Goal: Task Accomplishment & Management: Use online tool/utility

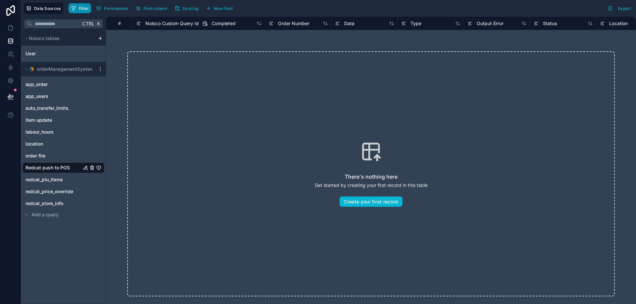
click at [80, 10] on span "Filter" at bounding box center [84, 8] width 10 height 5
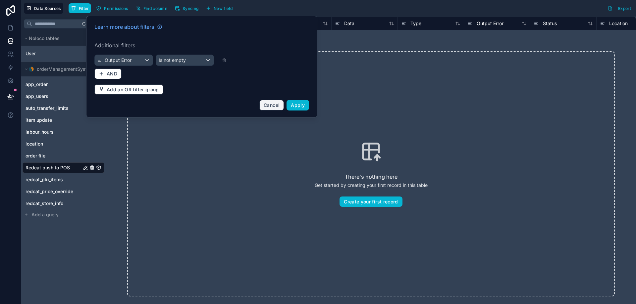
click at [269, 109] on button "Cancel" at bounding box center [271, 105] width 24 height 11
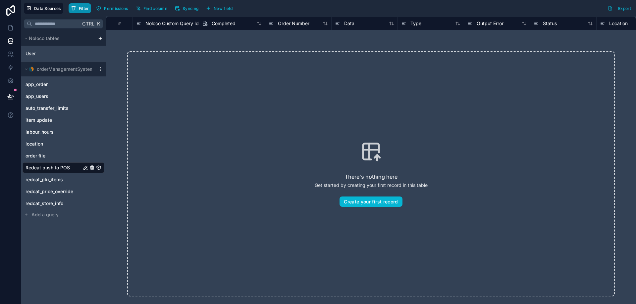
click at [77, 6] on button "Filter" at bounding box center [80, 8] width 23 height 10
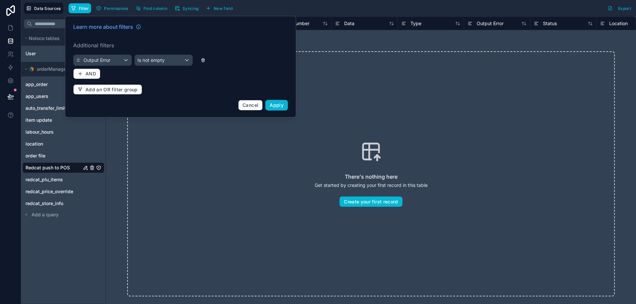
click at [205, 59] on icon at bounding box center [203, 60] width 5 height 5
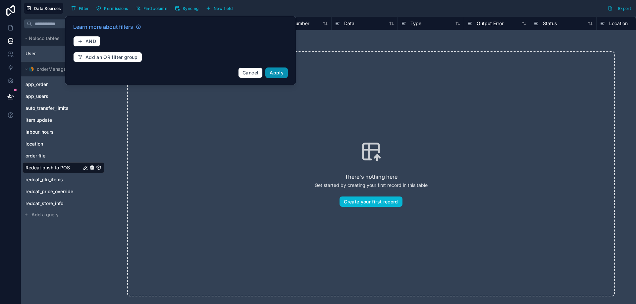
click at [283, 72] on span "Apply" at bounding box center [276, 73] width 14 height 6
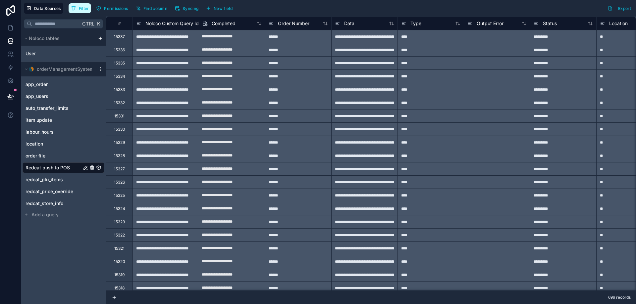
click at [88, 10] on span "Filter" at bounding box center [84, 8] width 10 height 5
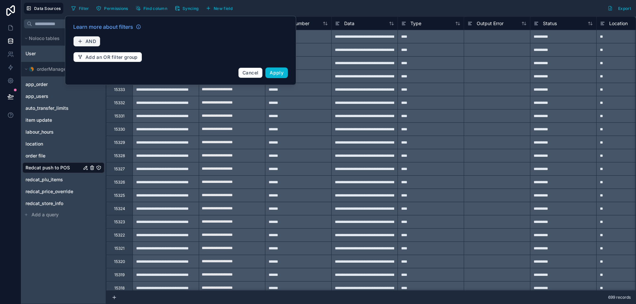
click at [87, 43] on span "AND" at bounding box center [90, 41] width 11 height 6
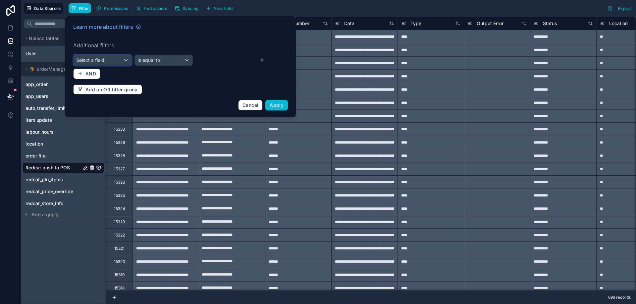
click at [103, 60] on span "Select a field" at bounding box center [90, 60] width 28 height 6
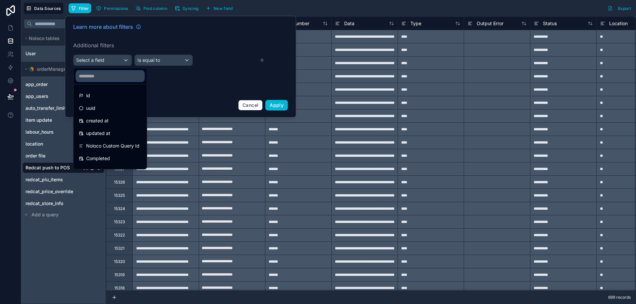
click at [101, 75] on input "text" at bounding box center [110, 76] width 68 height 11
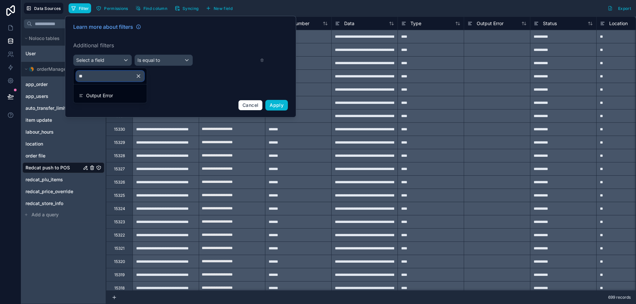
type input "***"
click at [100, 97] on span "Output Error" at bounding box center [99, 96] width 27 height 8
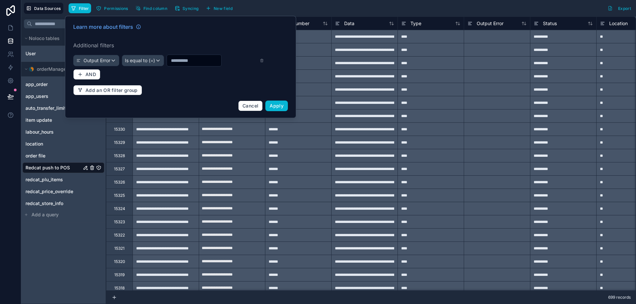
click at [139, 67] on div "Learn more about filters Additional filters Output Error Is equal to (=) AND Ad…" at bounding box center [180, 67] width 222 height 96
click at [141, 64] on span "Is equal to (=)" at bounding box center [140, 60] width 30 height 7
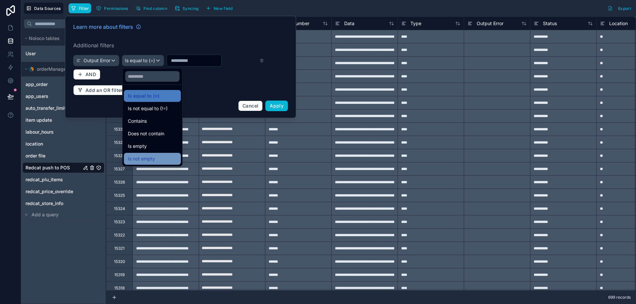
click at [145, 159] on span "Is not empty" at bounding box center [141, 159] width 27 height 8
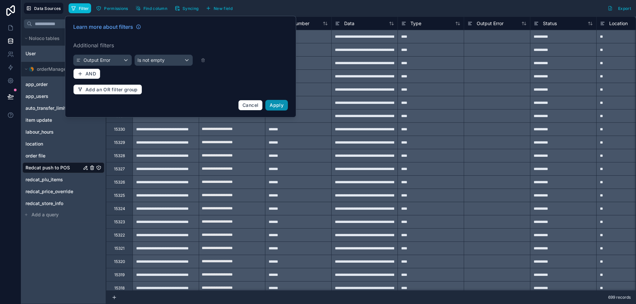
click at [279, 107] on span "Apply" at bounding box center [276, 105] width 14 height 6
